Goal: Task Accomplishment & Management: Manage account settings

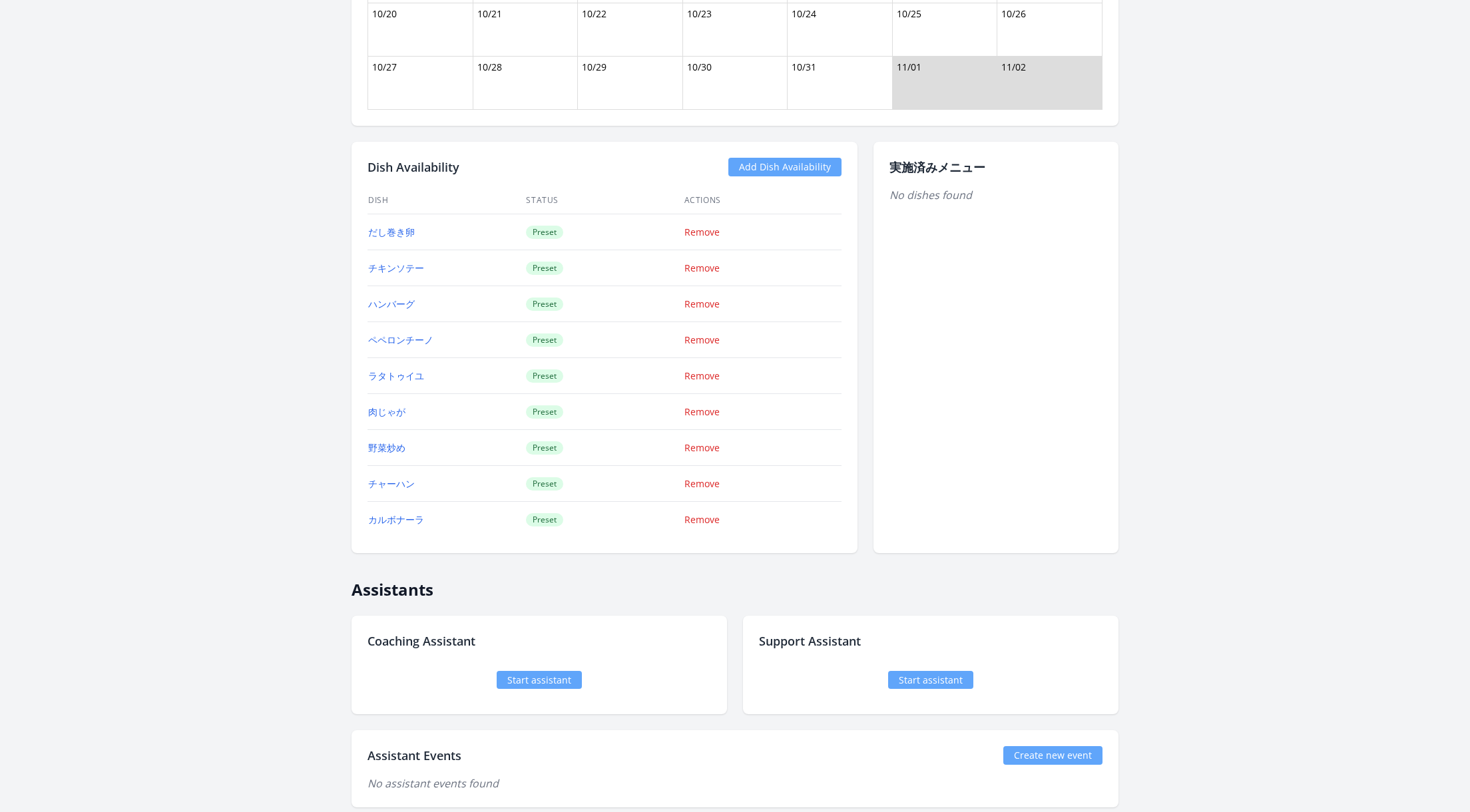
scroll to position [1219, 0]
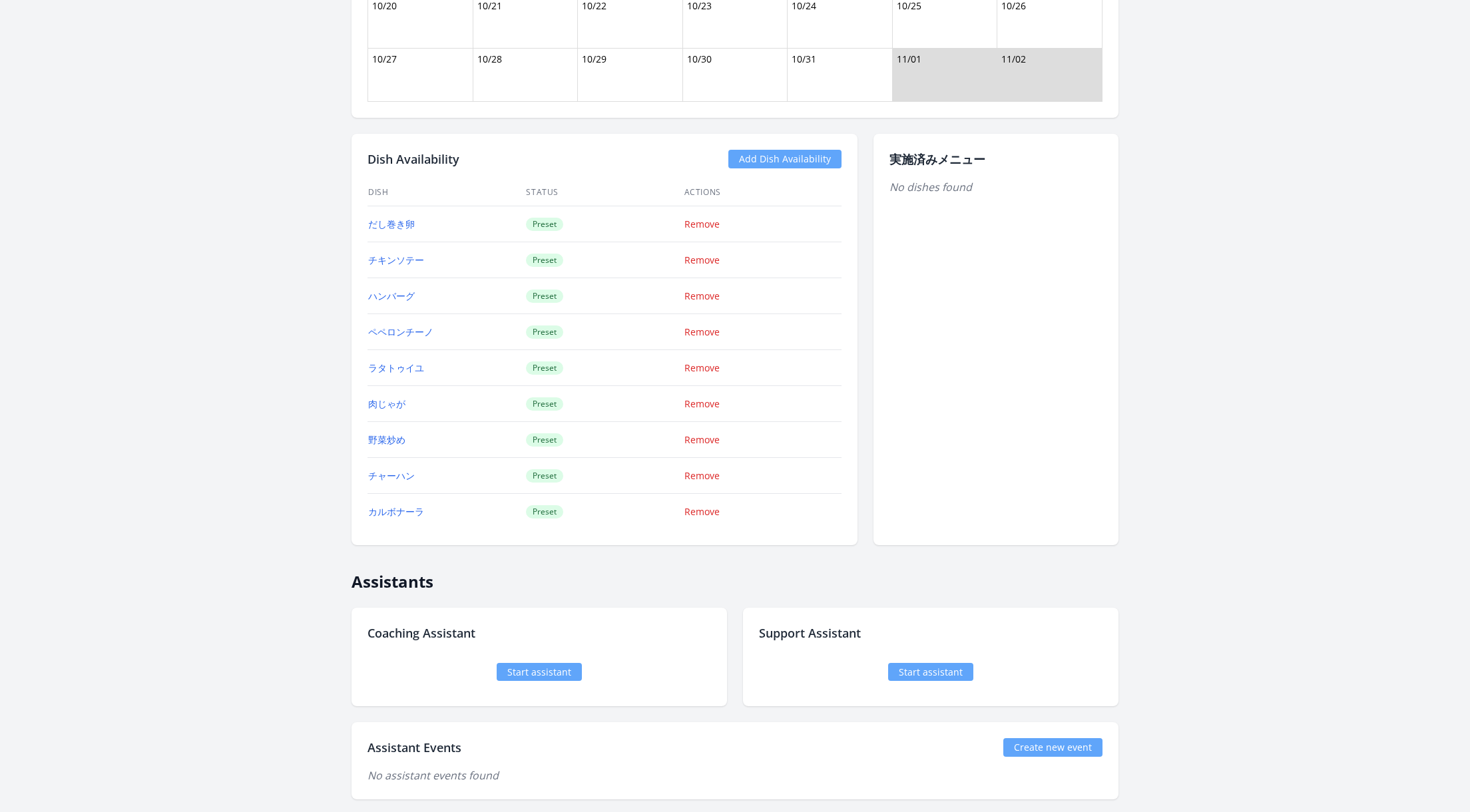
click at [537, 663] on link "Start assistant" at bounding box center [539, 672] width 85 height 18
click at [945, 666] on link "Start assistant" at bounding box center [931, 672] width 85 height 18
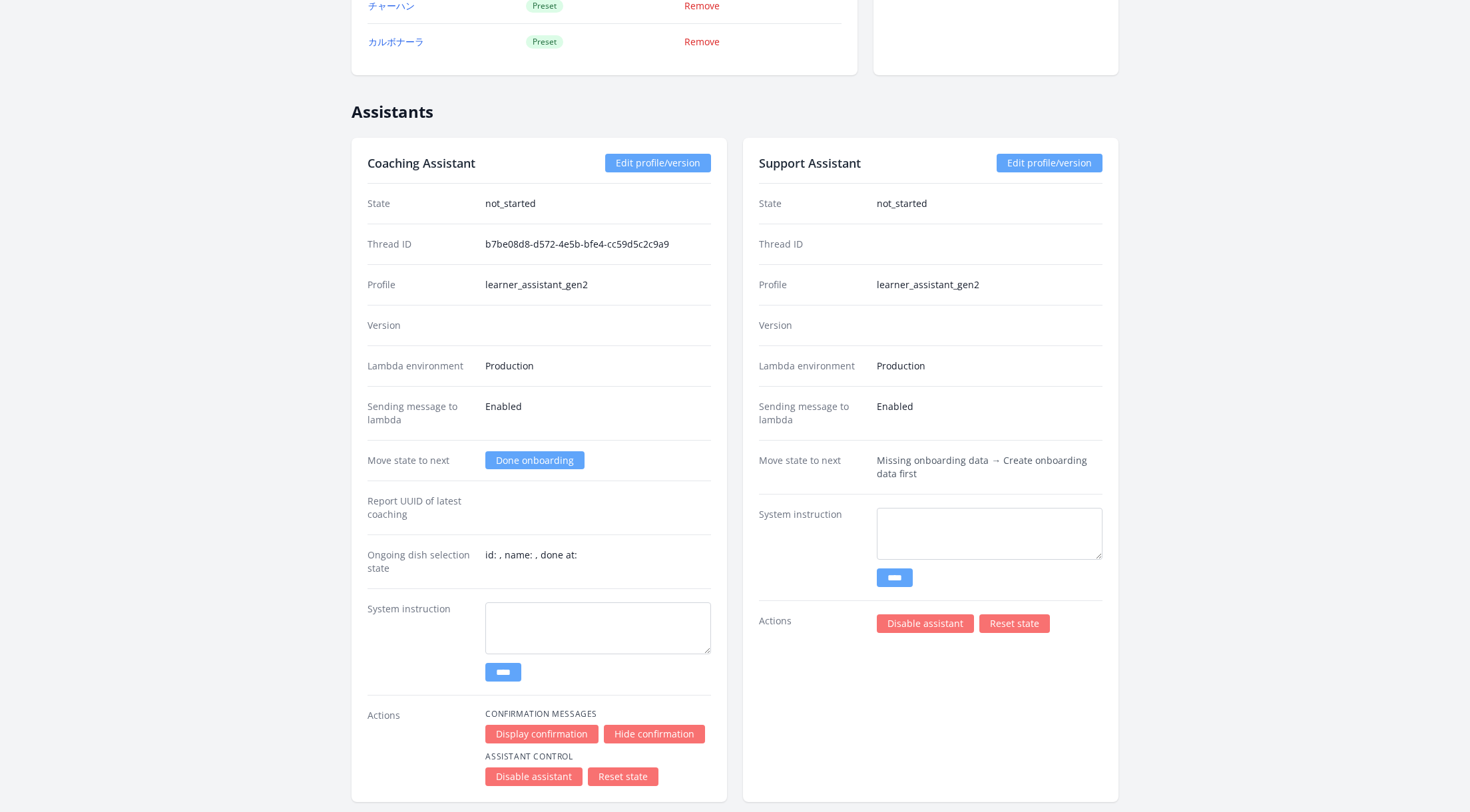
scroll to position [1781, 0]
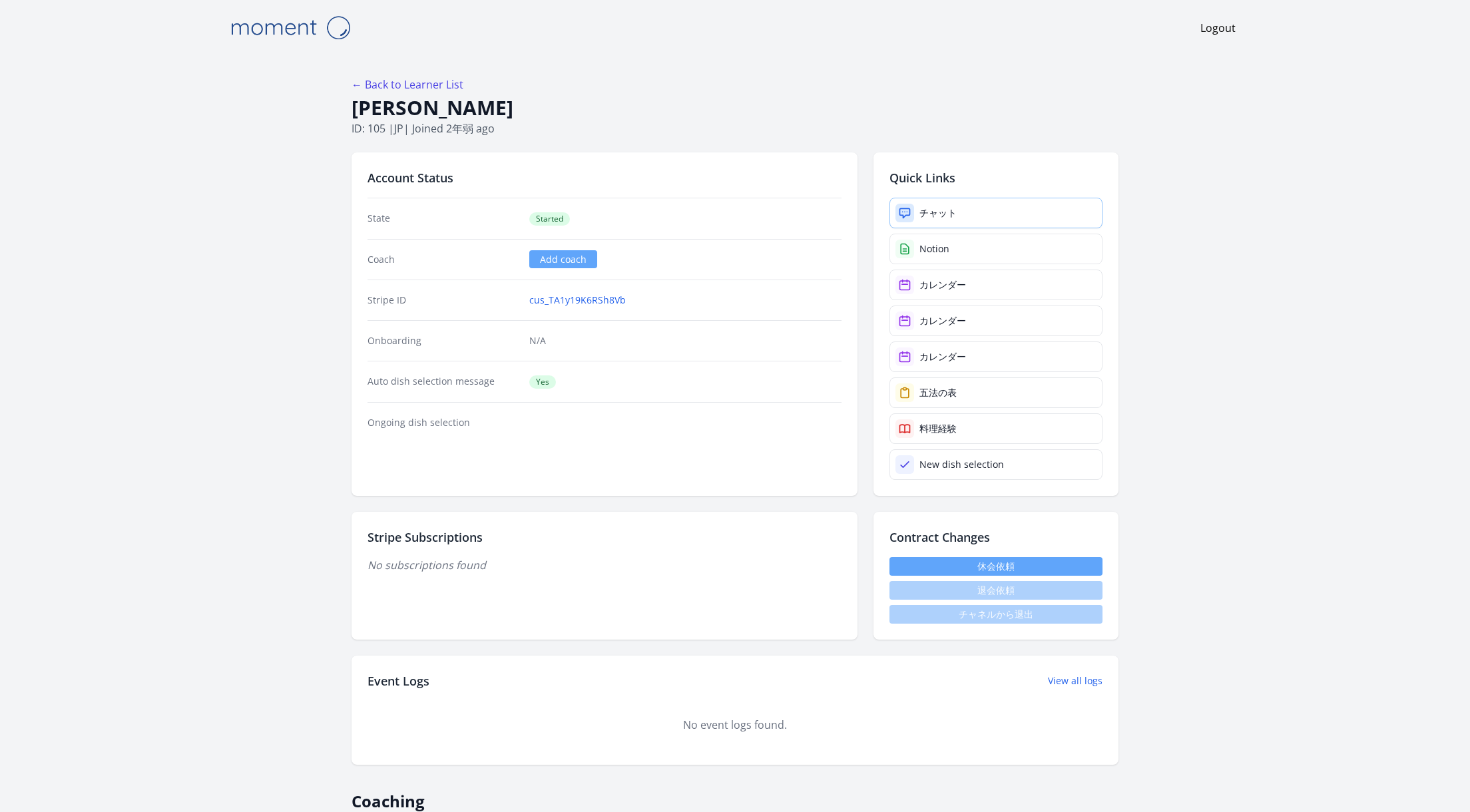
click at [952, 219] on link "チャット" at bounding box center [996, 213] width 213 height 31
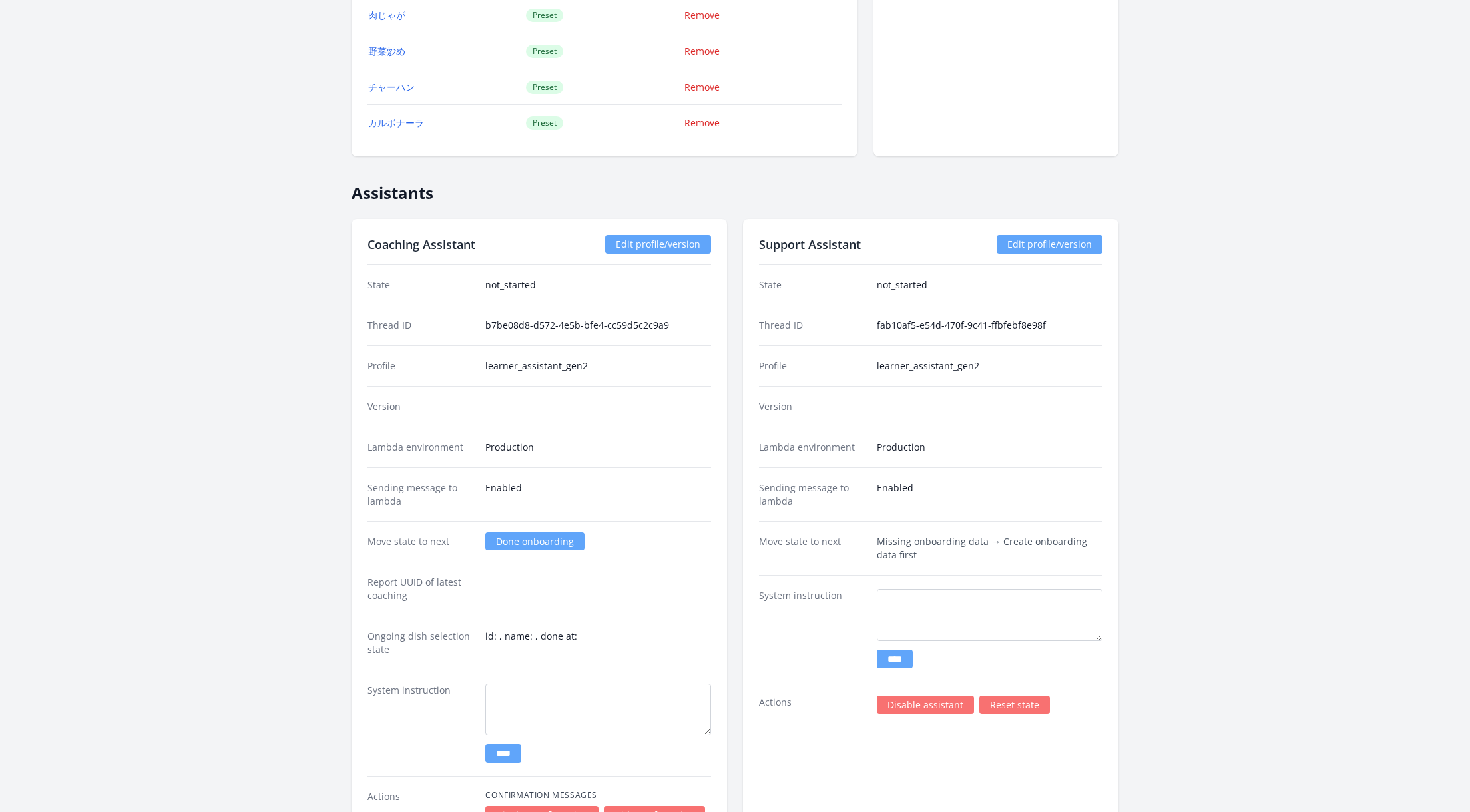
scroll to position [1723, 0]
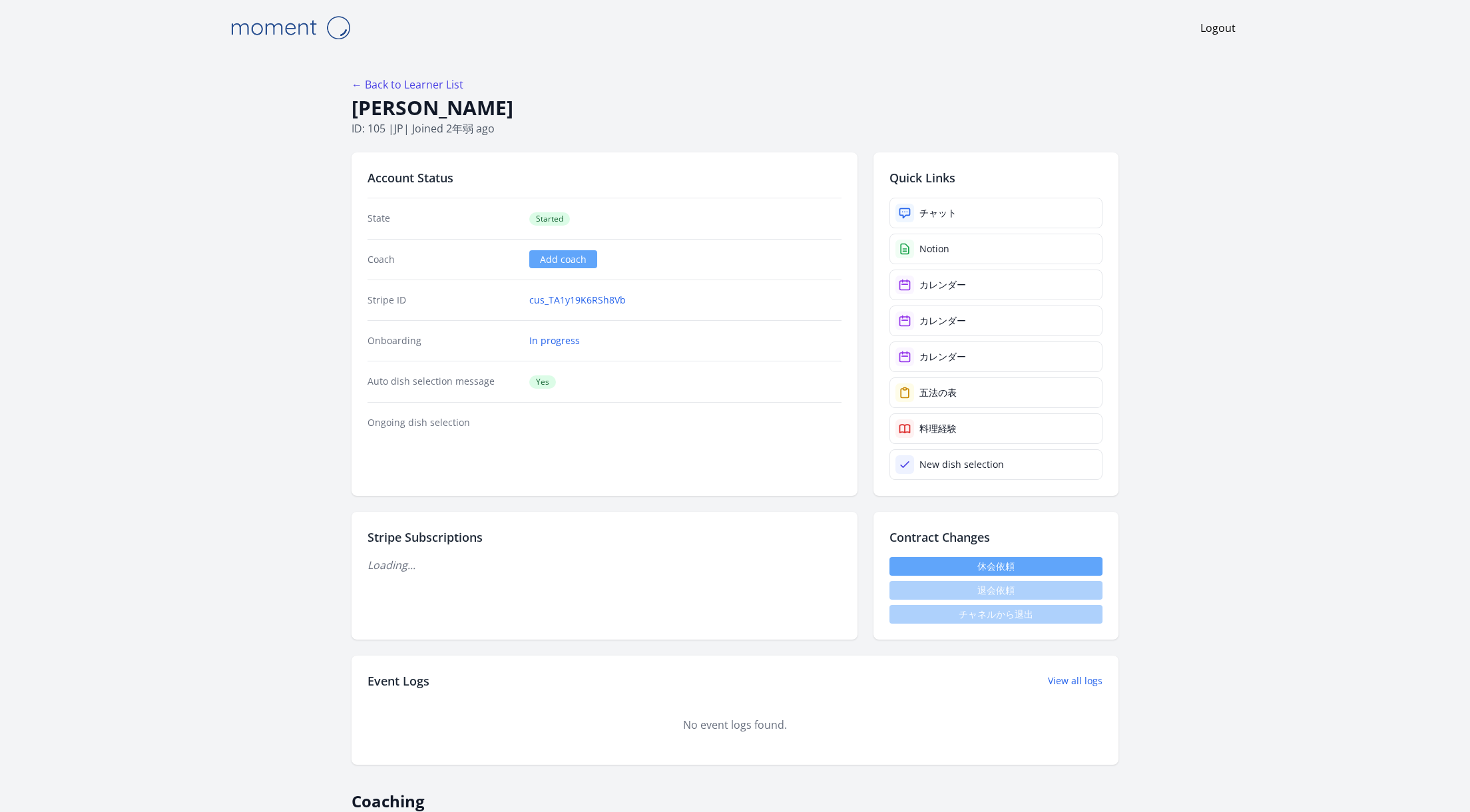
scroll to position [1723, 0]
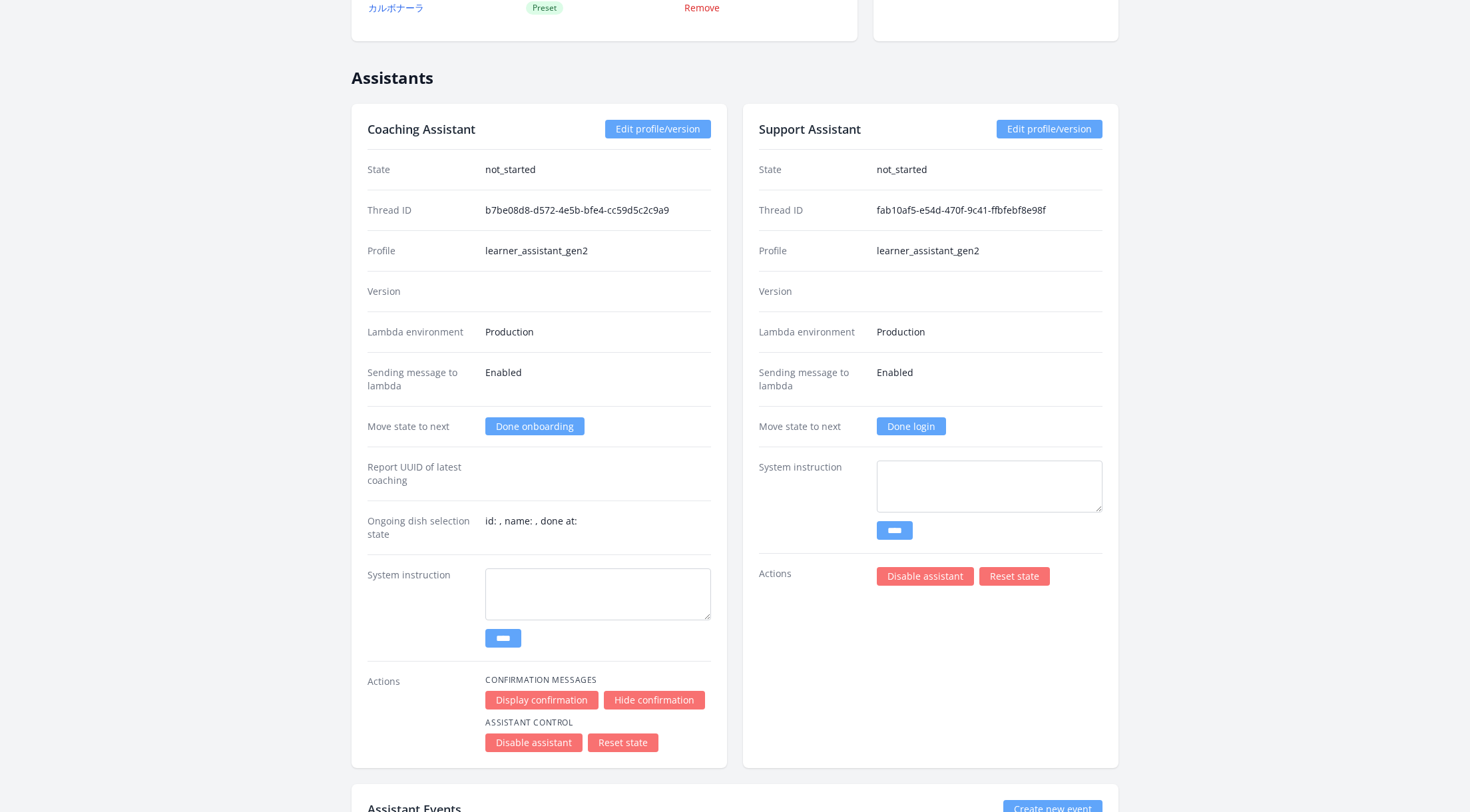
click at [775, 607] on div "Support Assistant Edit profile/version State not_started Thread ID fab10af5-e54…" at bounding box center [930, 436] width 376 height 664
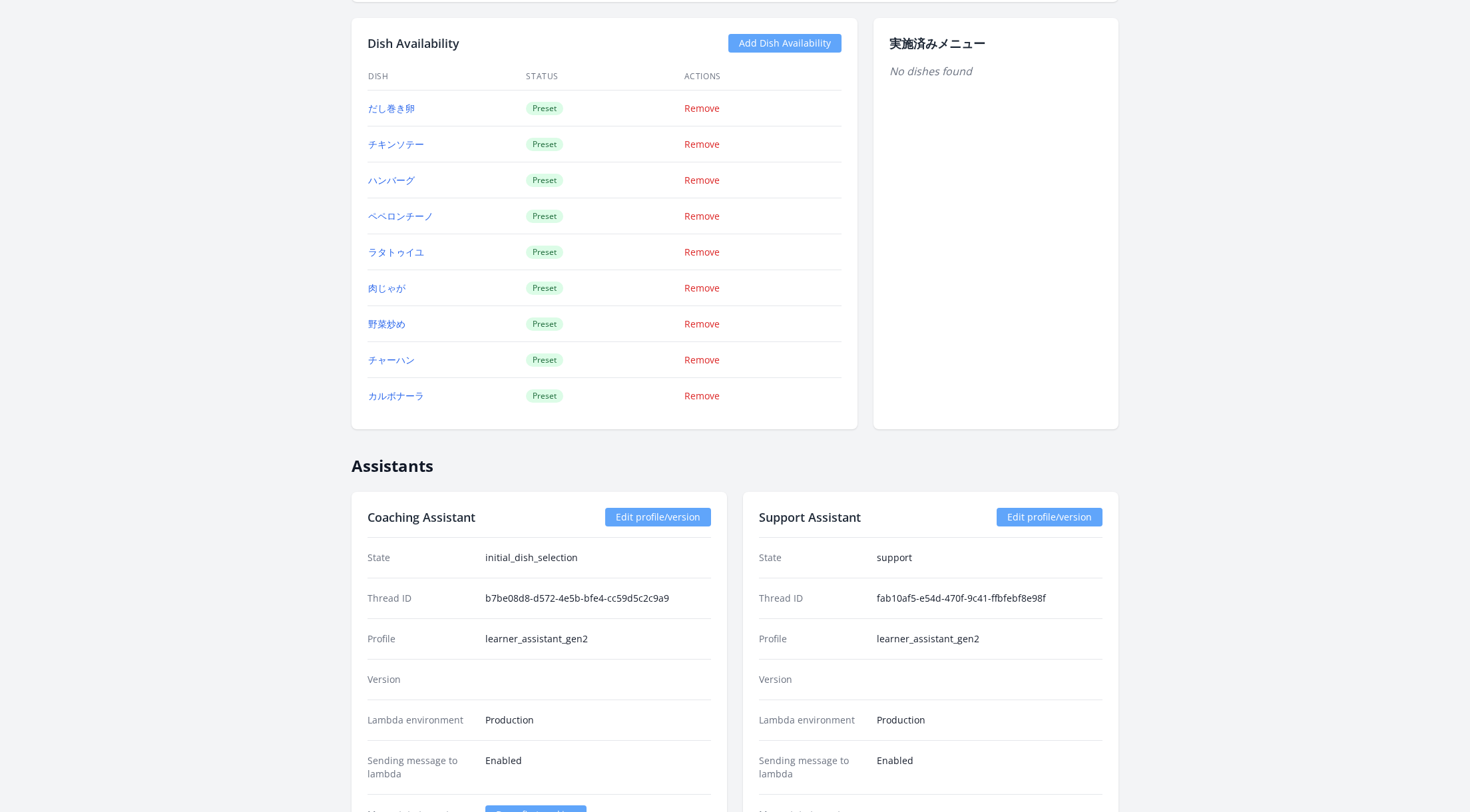
scroll to position [1701, 0]
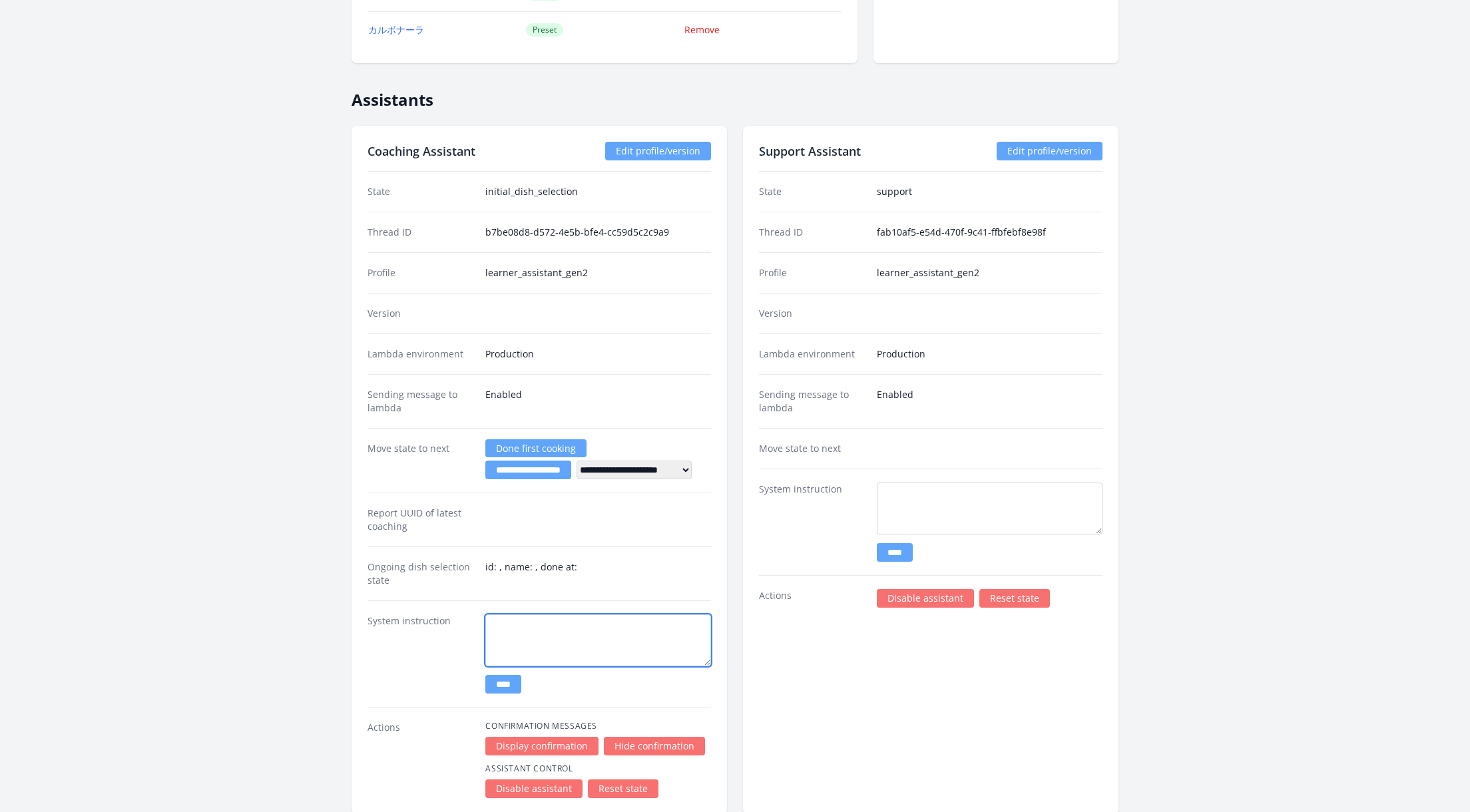
click at [636, 629] on textarea at bounding box center [599, 640] width 226 height 52
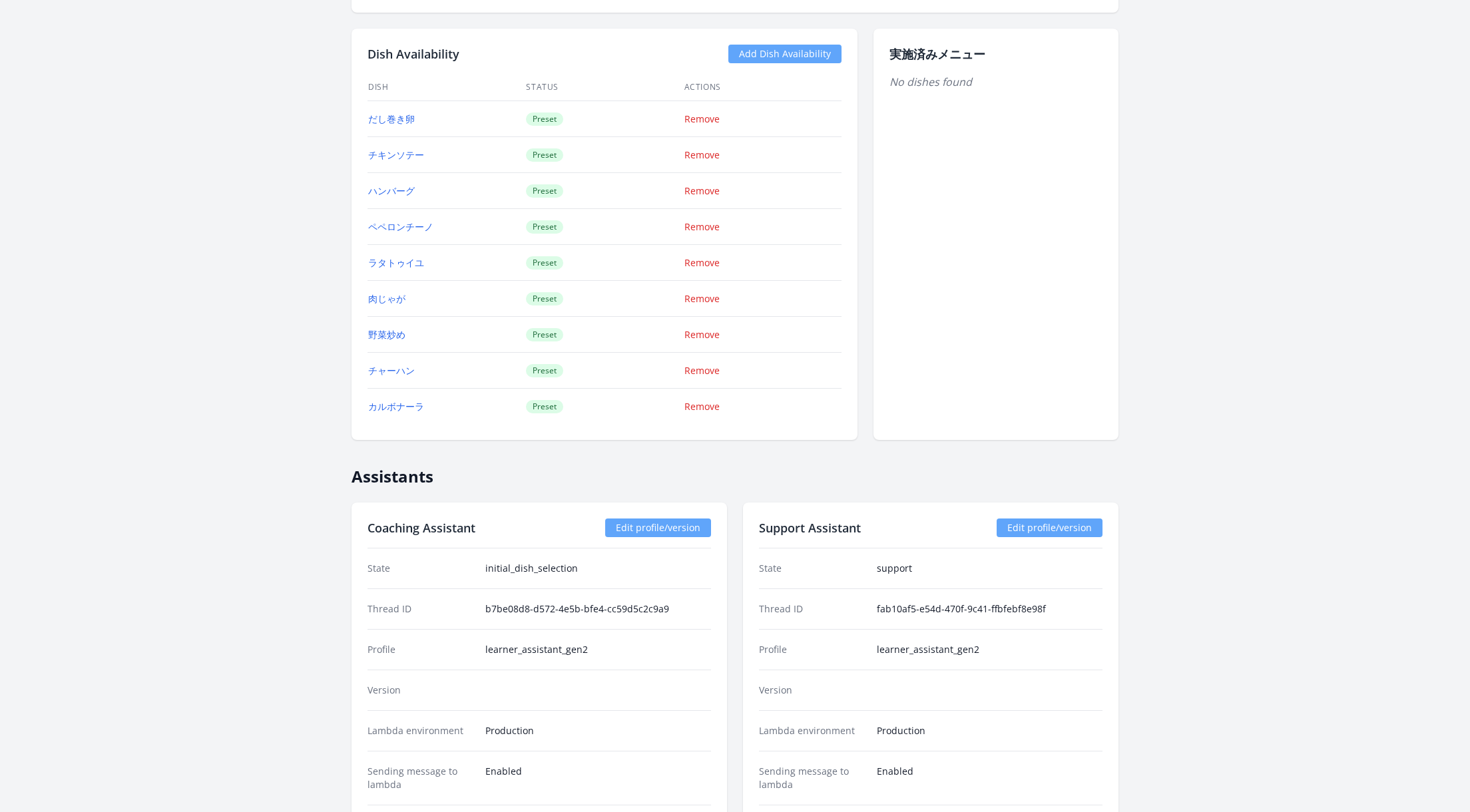
scroll to position [1298, 0]
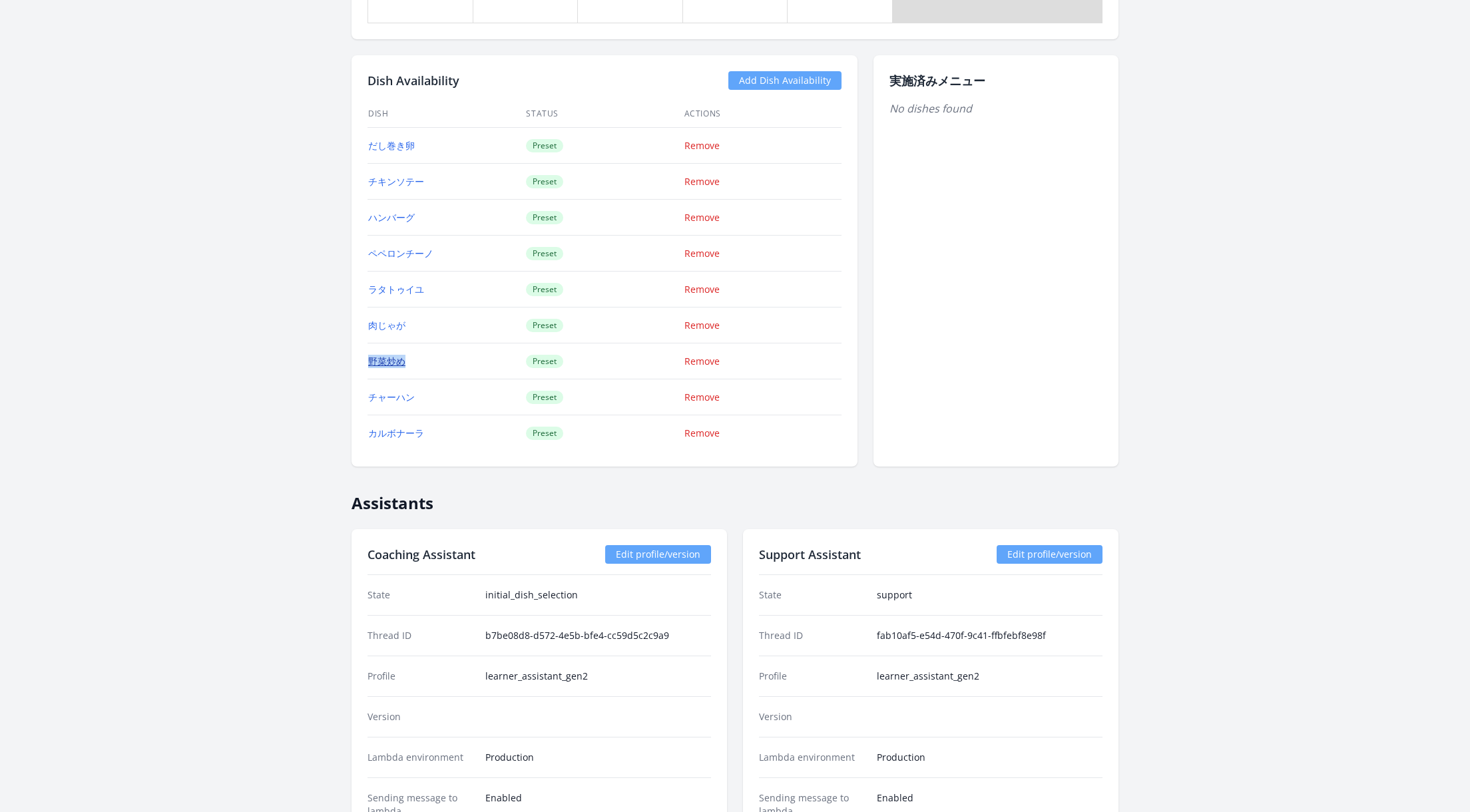
drag, startPoint x: 433, startPoint y: 354, endPoint x: 369, endPoint y: 352, distance: 64.0
click at [369, 352] on td "野菜炒め" at bounding box center [446, 361] width 157 height 36
copy link "野菜炒め"
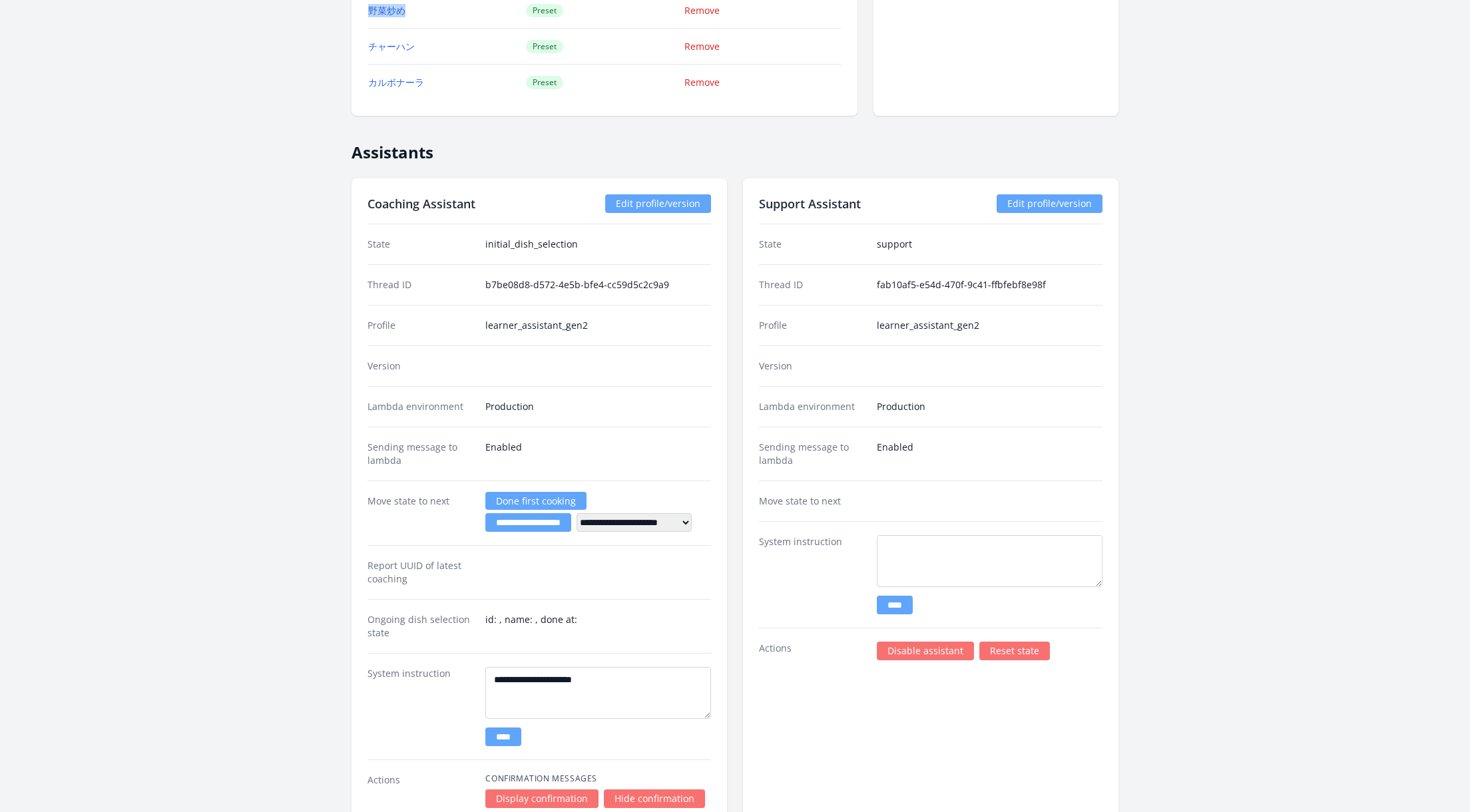
scroll to position [1683, 0]
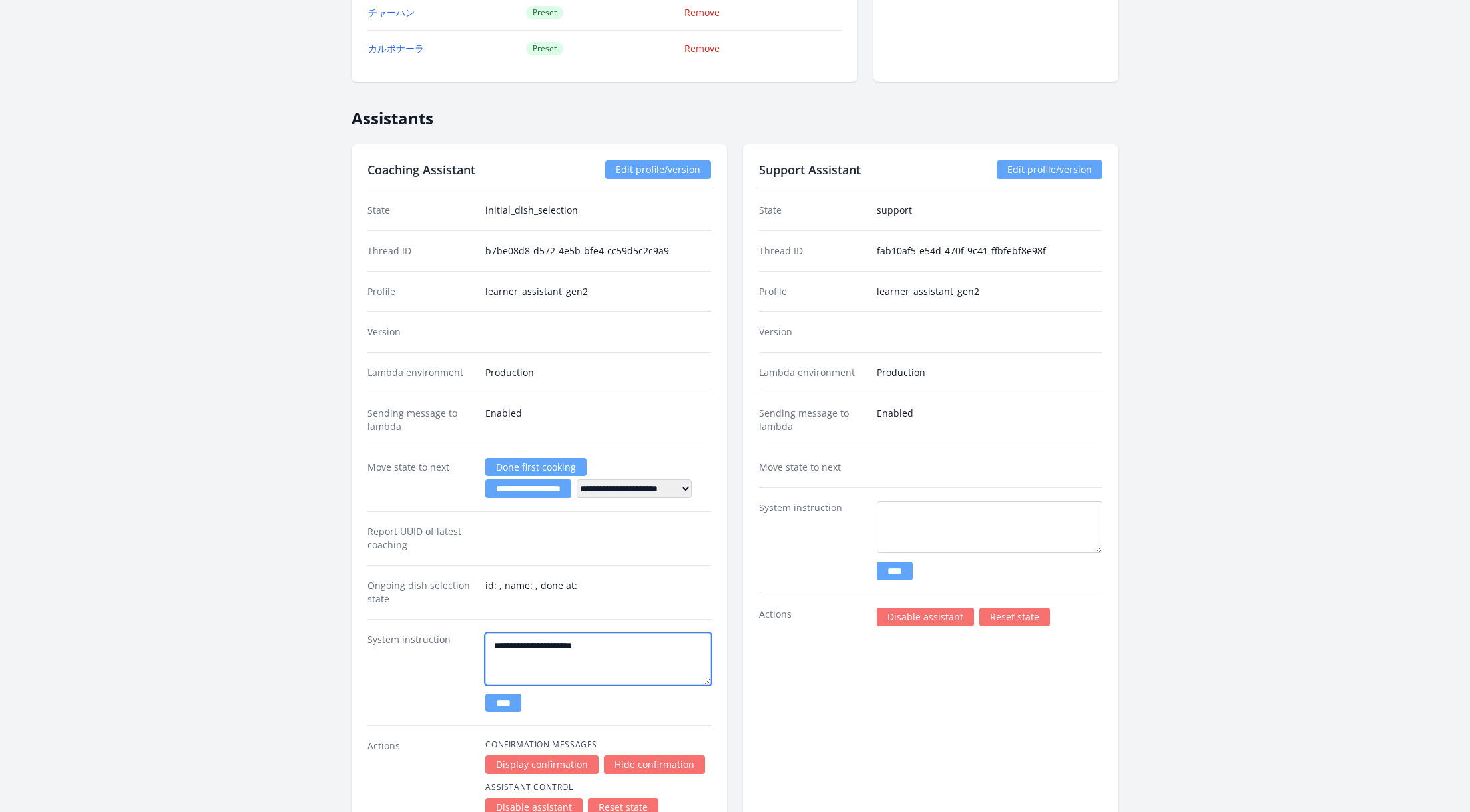
click at [625, 639] on textarea "**********" at bounding box center [599, 659] width 226 height 52
paste textarea "****"
type textarea "**********"
click at [514, 694] on input "****" at bounding box center [503, 702] width 36 height 18
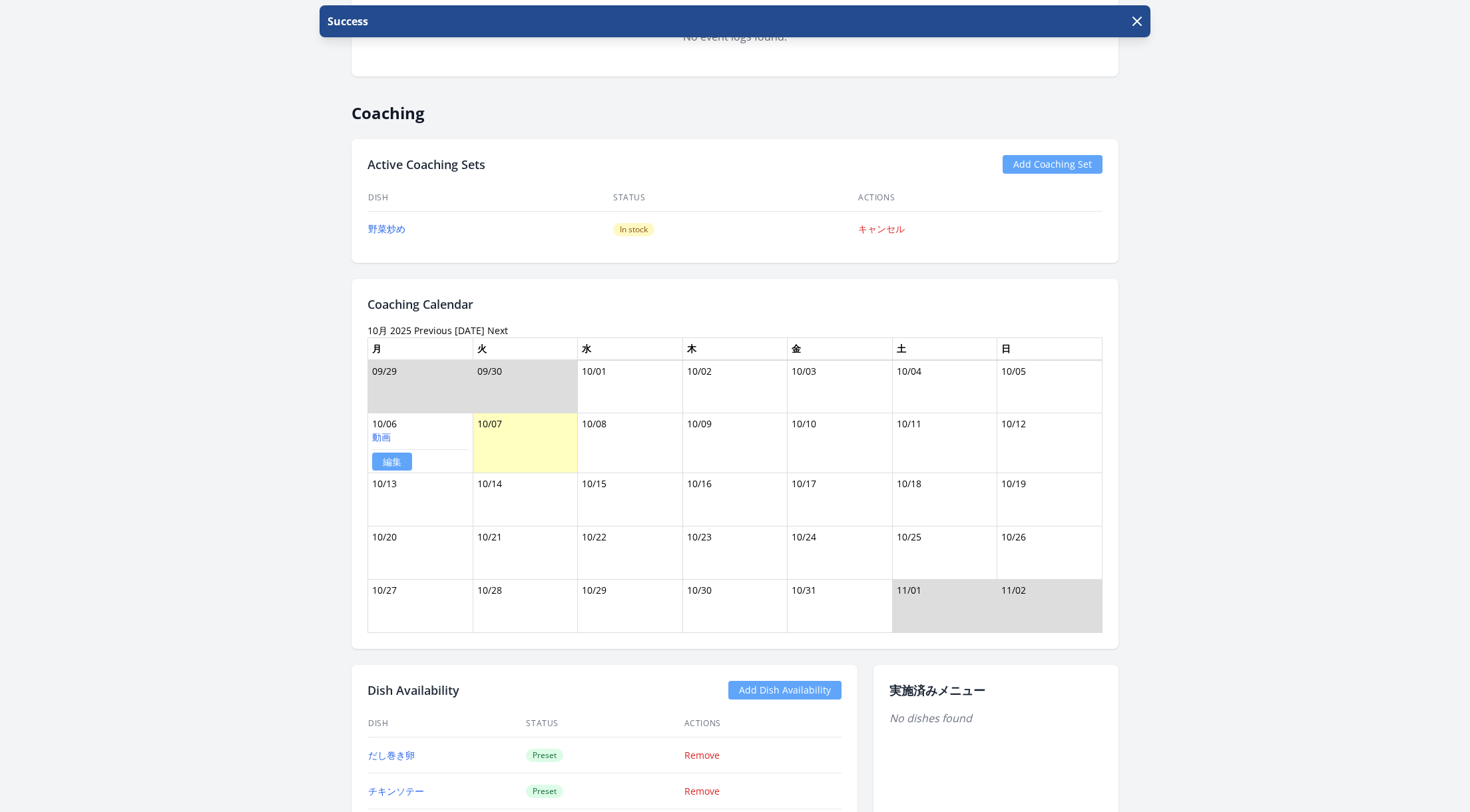
scroll to position [640, 0]
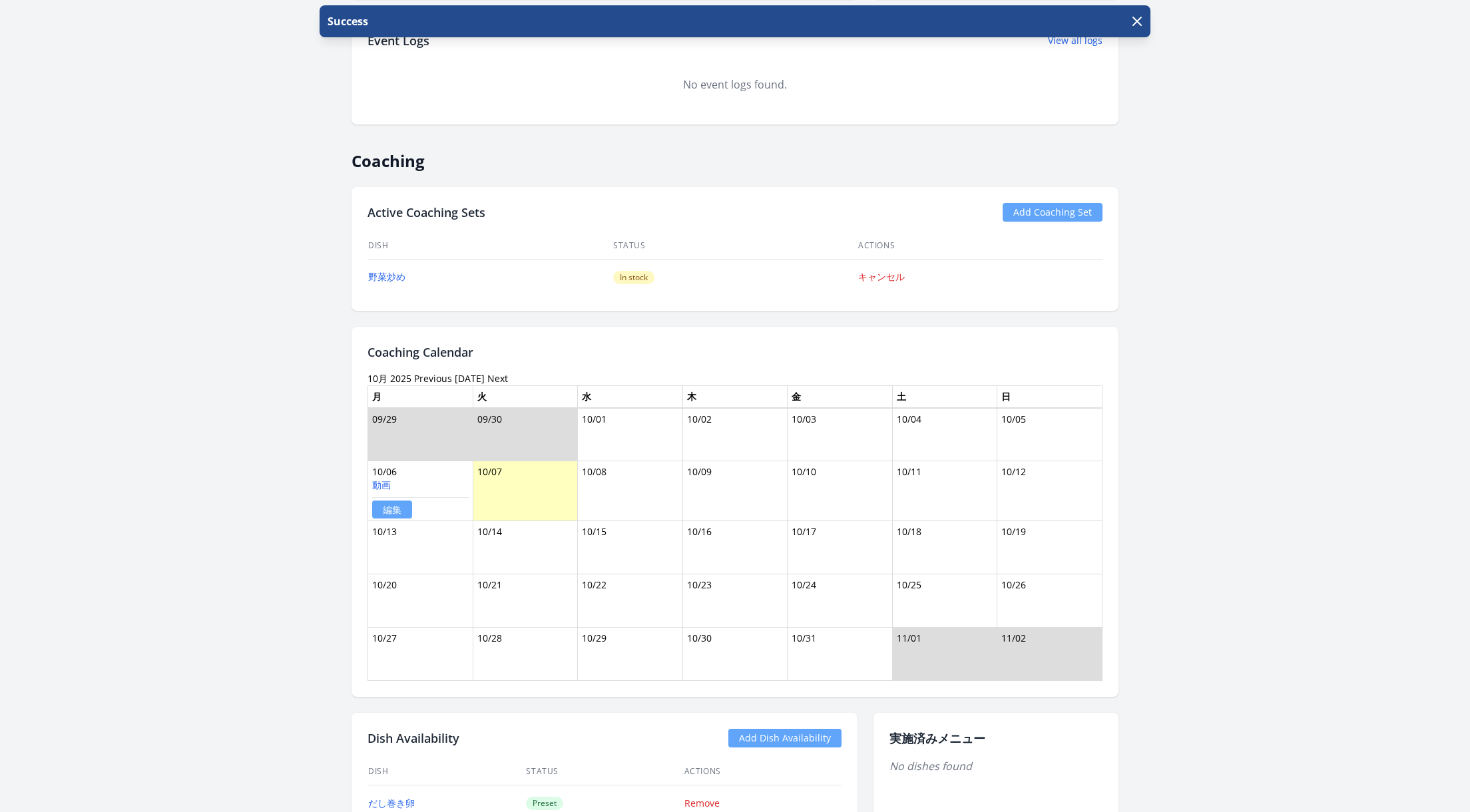
click at [391, 505] on link "編集" at bounding box center [391, 509] width 40 height 18
